Goal: Information Seeking & Learning: Learn about a topic

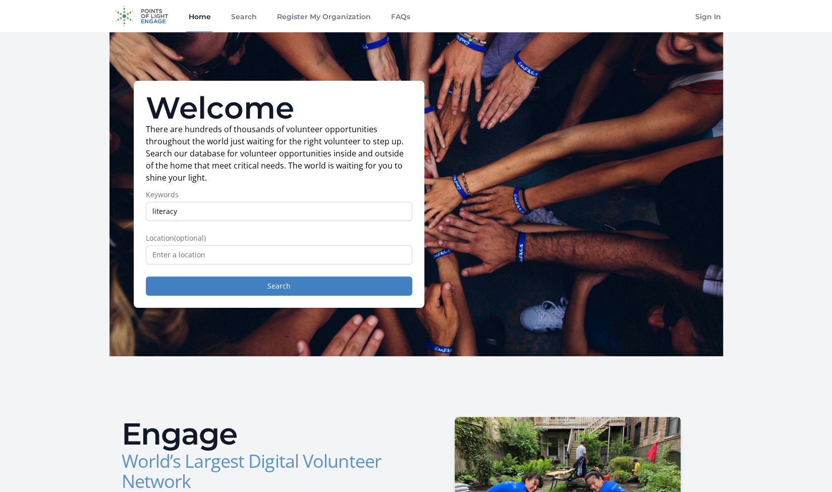
type input "literacy"
click at [146, 276] on button "Search" at bounding box center [279, 285] width 266 height 19
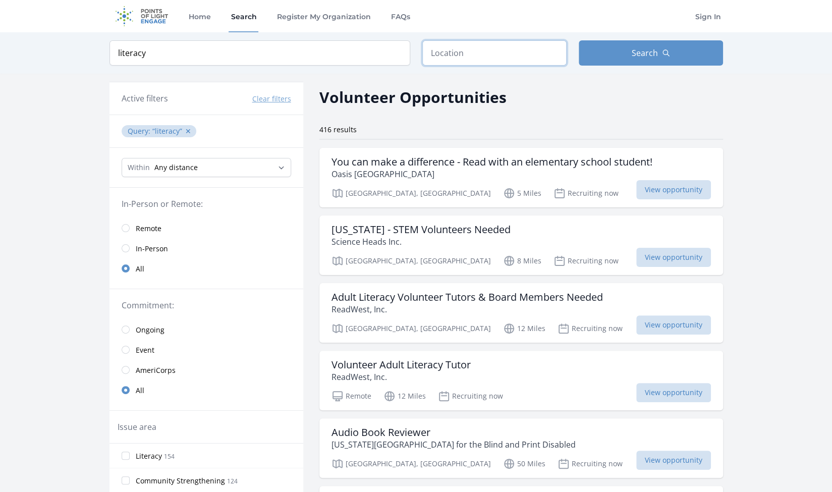
click at [462, 51] on input "text" at bounding box center [494, 52] width 144 height 25
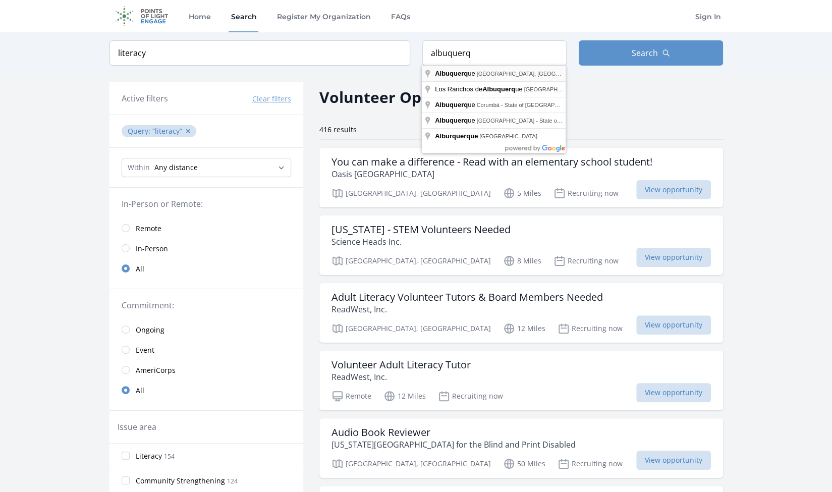
type input "Albuquerque, NM, USA"
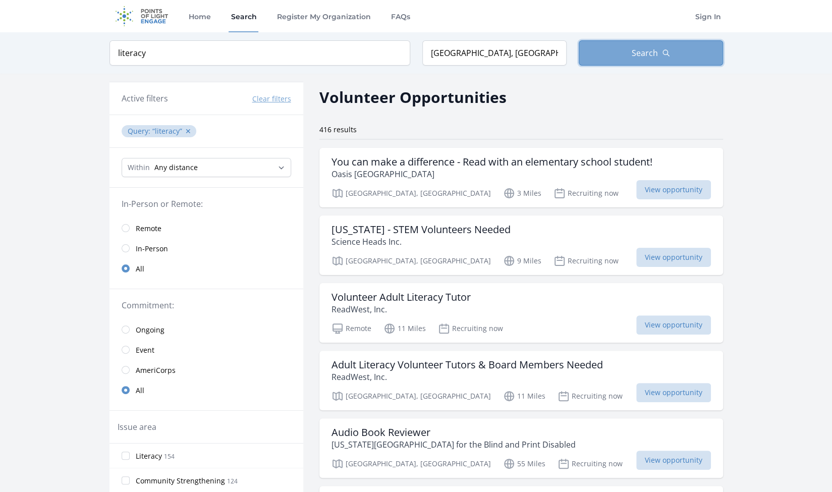
click at [637, 46] on button "Search" at bounding box center [651, 52] width 144 height 25
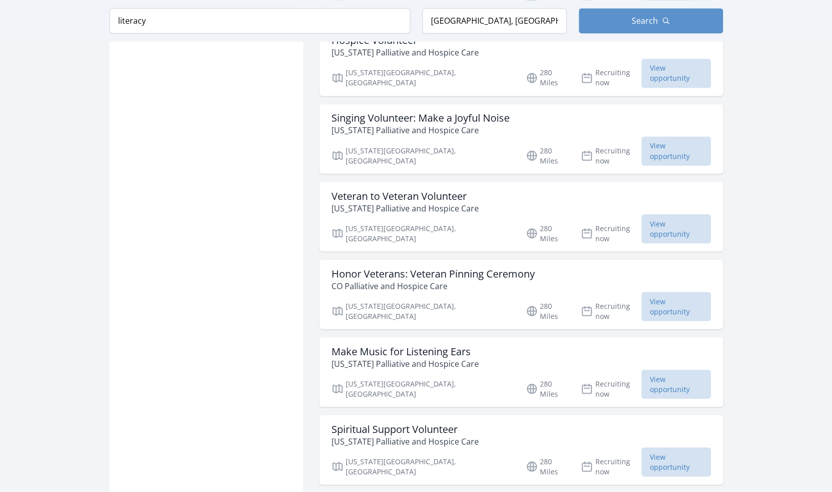
scroll to position [1110, 0]
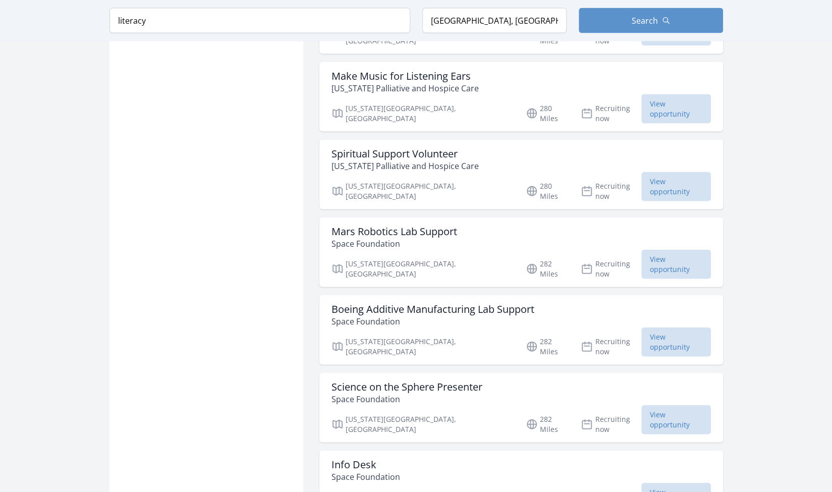
scroll to position [1261, 0]
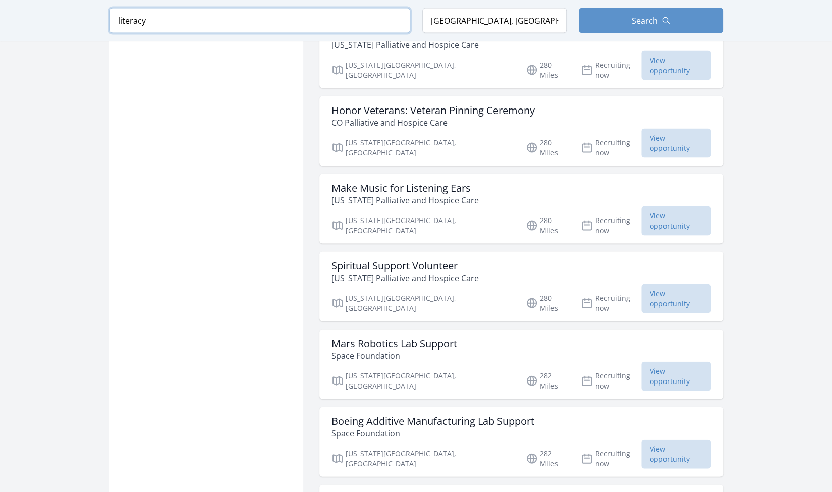
drag, startPoint x: 72, startPoint y: 20, endPoint x: 0, endPoint y: 15, distance: 72.3
click at [0, 15] on div "Keyword literacy Location Albuquerque, NM, USA Search" at bounding box center [416, 20] width 832 height 41
type input "ethos"
click button "submit" at bounding box center [0, 0] width 0 height 0
